Goal: Navigation & Orientation: Find specific page/section

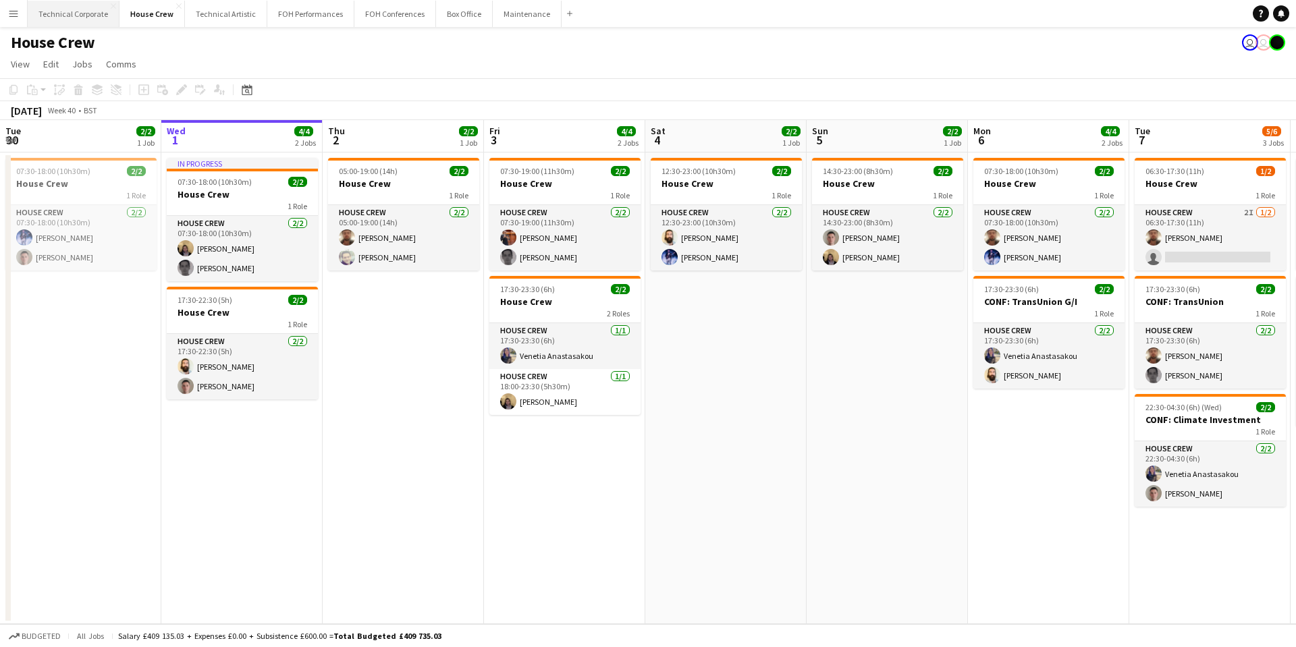
click at [68, 18] on button "Technical Corporate Close" at bounding box center [74, 14] width 92 height 26
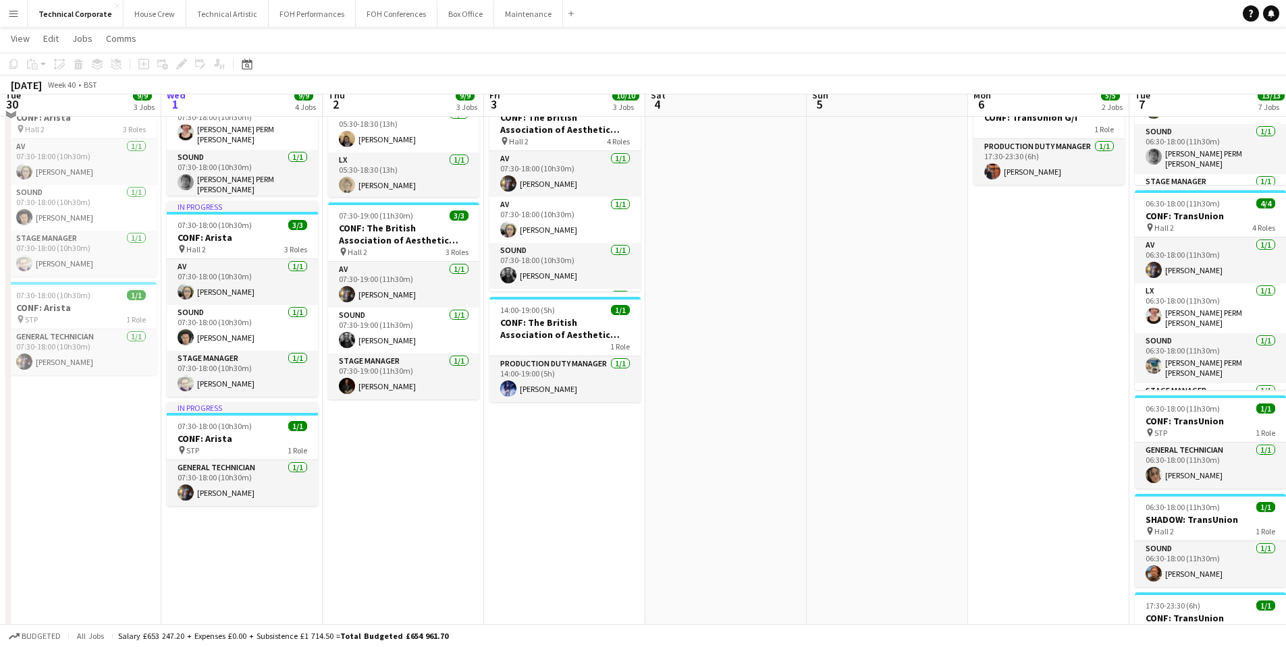
scroll to position [135, 0]
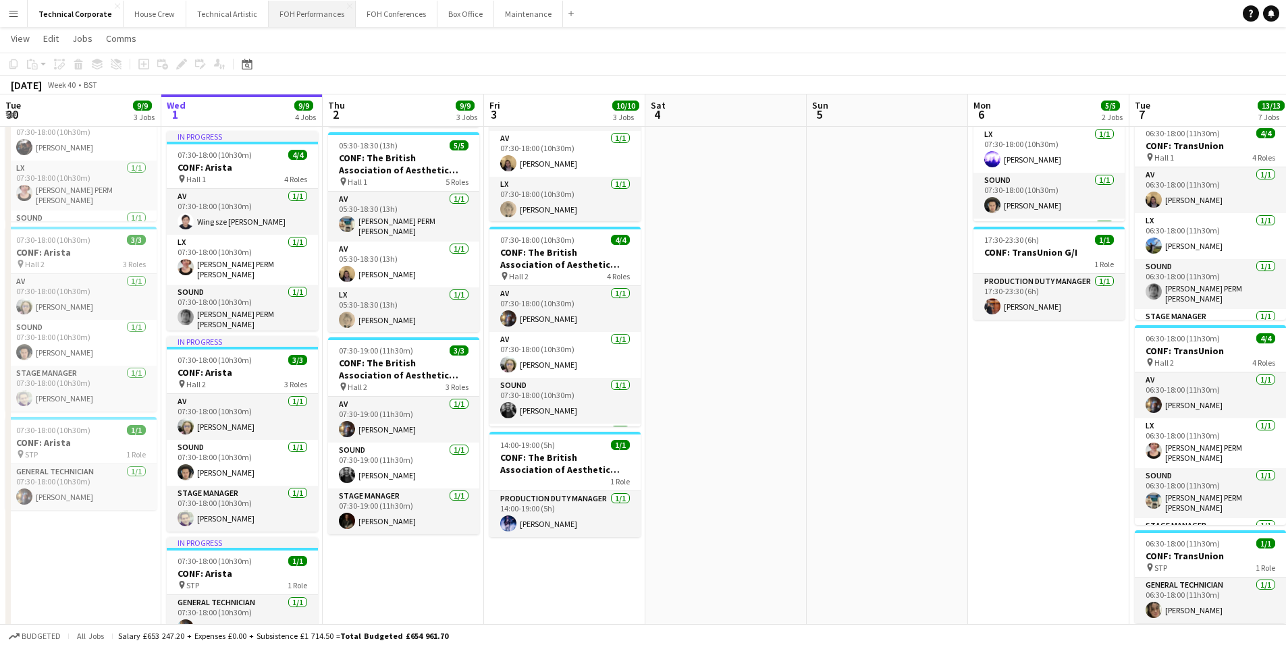
click at [304, 11] on button "FOH Performances Close" at bounding box center [312, 14] width 87 height 26
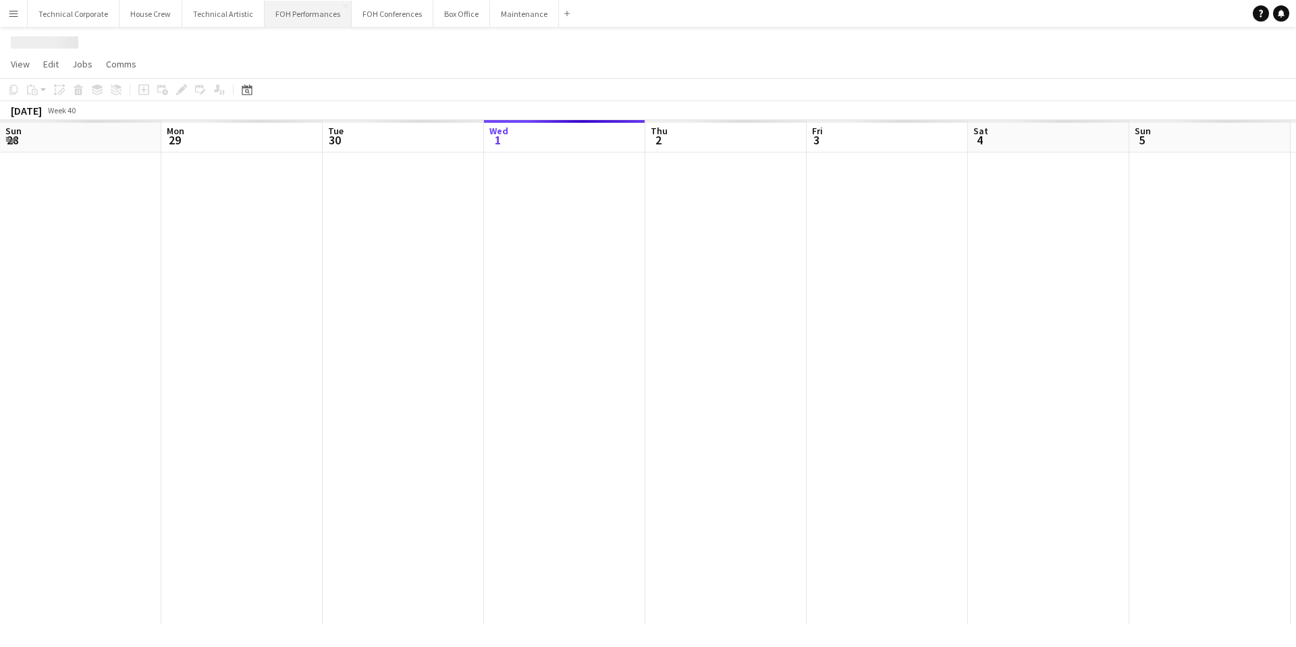
scroll to position [0, 323]
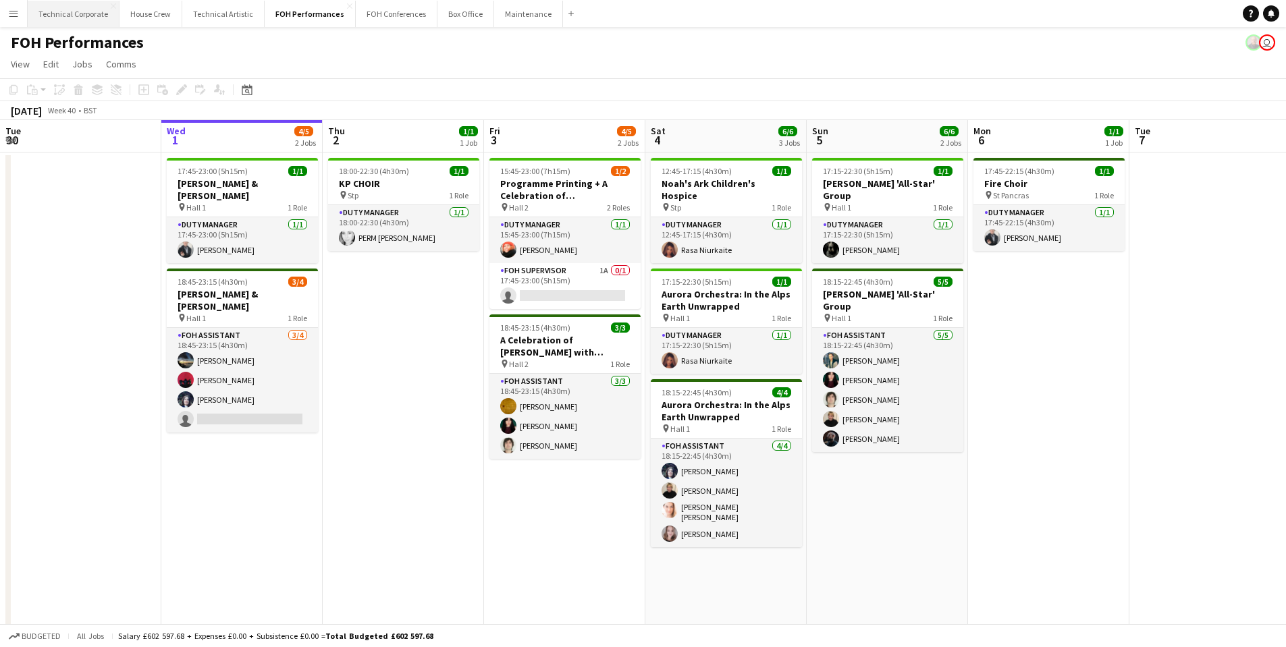
click at [78, 8] on button "Technical Corporate Close" at bounding box center [74, 14] width 92 height 26
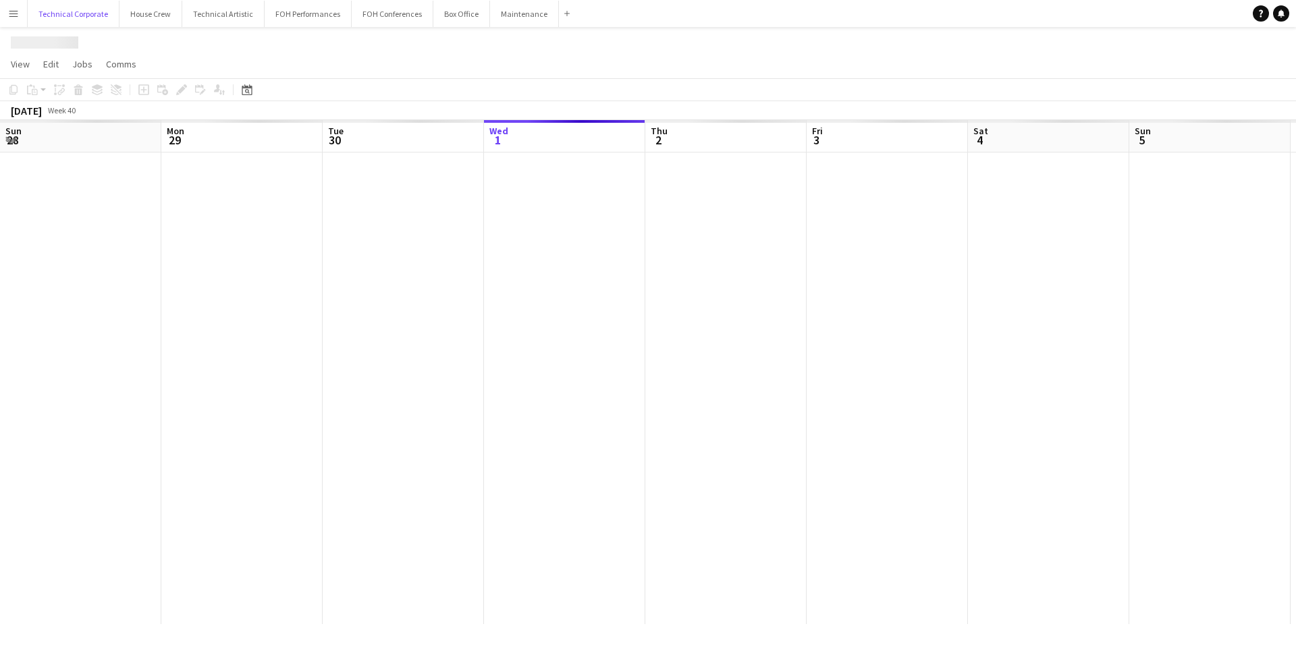
scroll to position [0, 323]
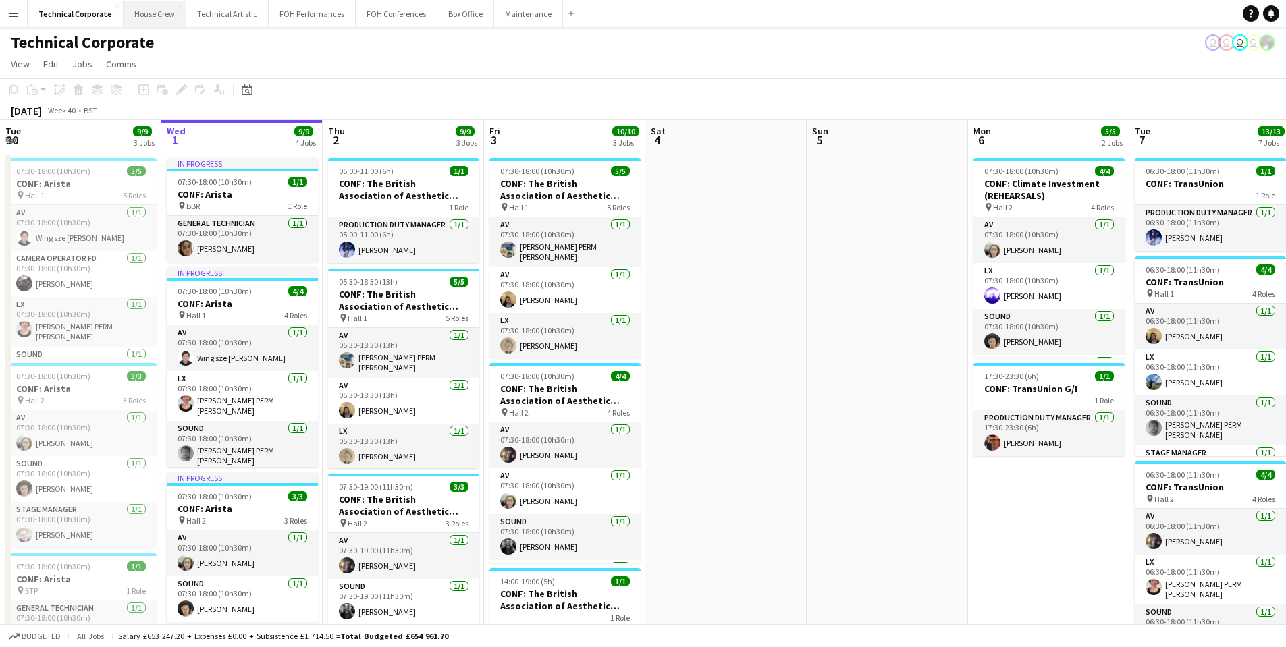
click at [139, 21] on button "House Crew Close" at bounding box center [155, 14] width 63 height 26
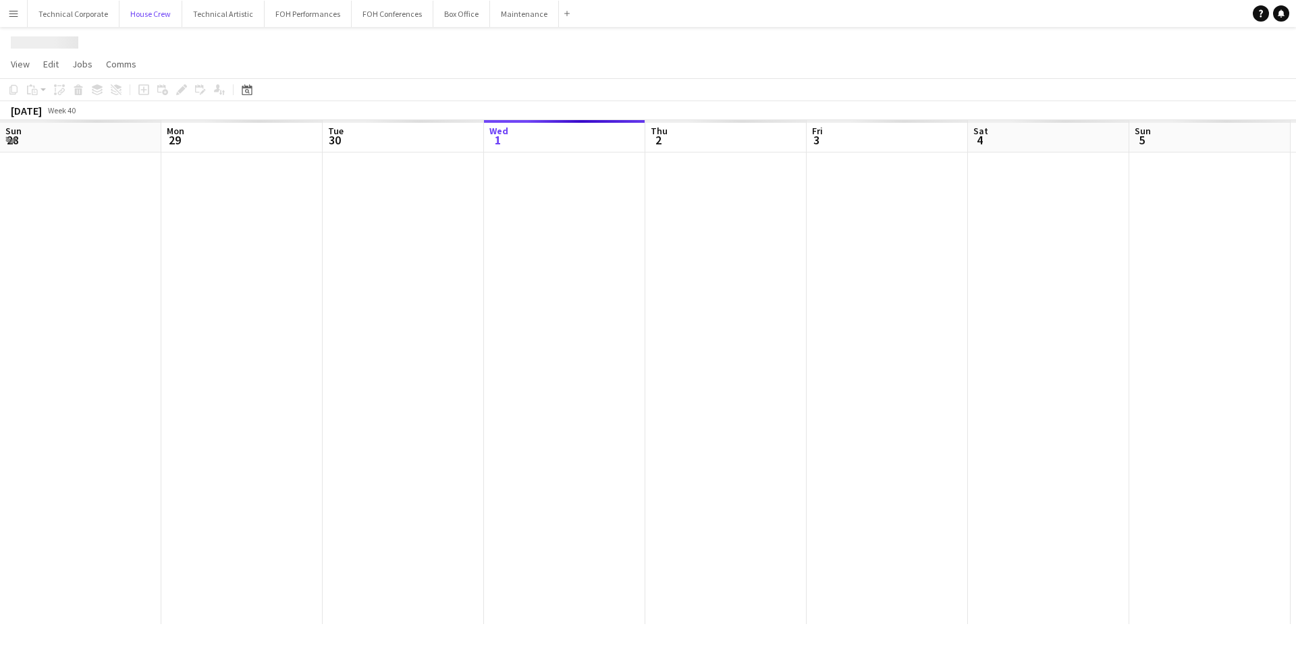
scroll to position [0, 323]
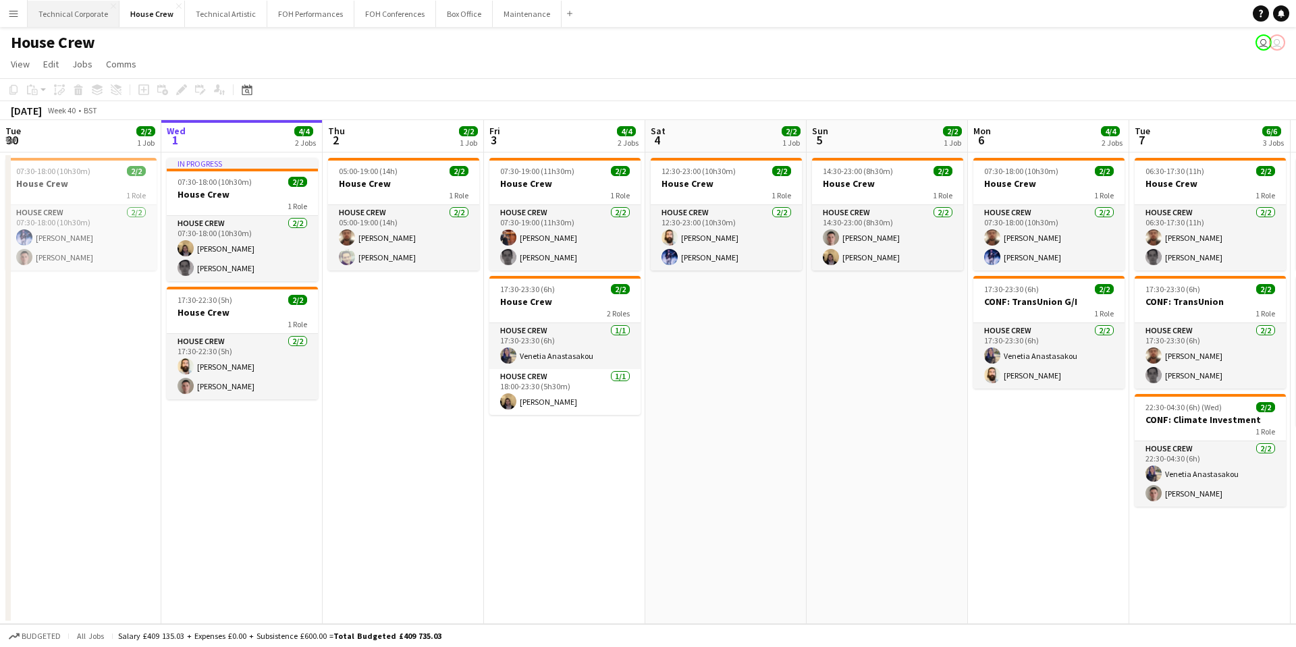
click at [74, 18] on button "Technical Corporate Close" at bounding box center [74, 14] width 92 height 26
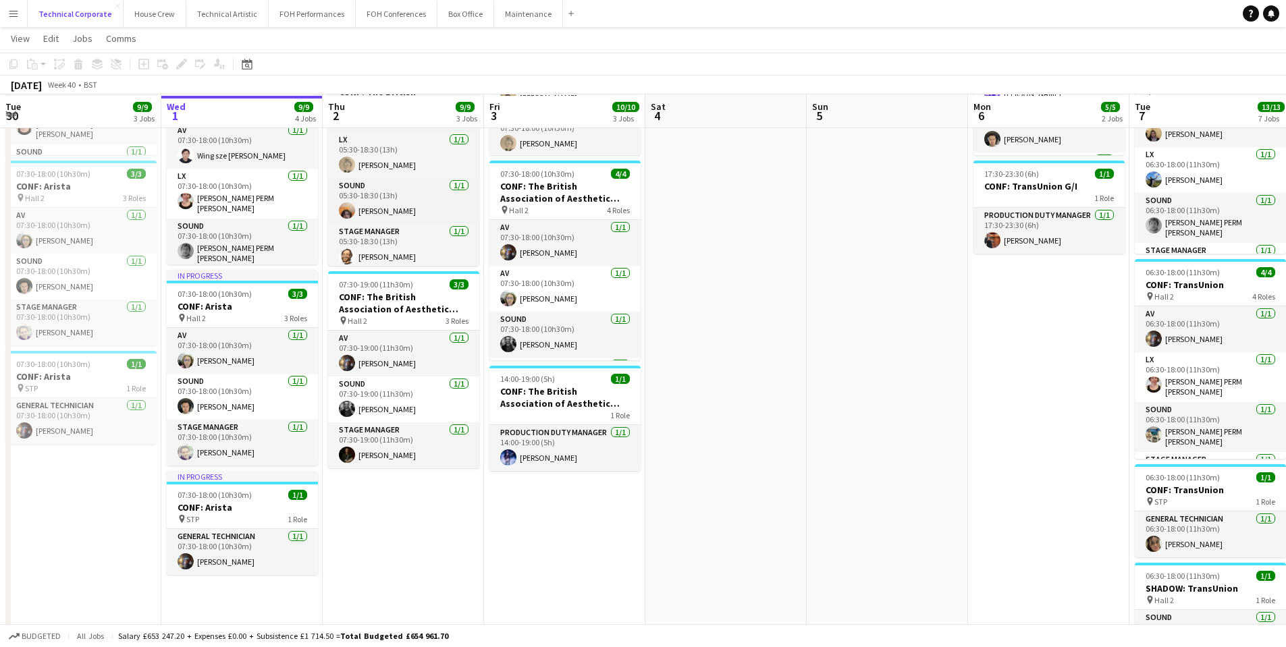
scroll to position [203, 0]
